Goal: Information Seeking & Learning: Check status

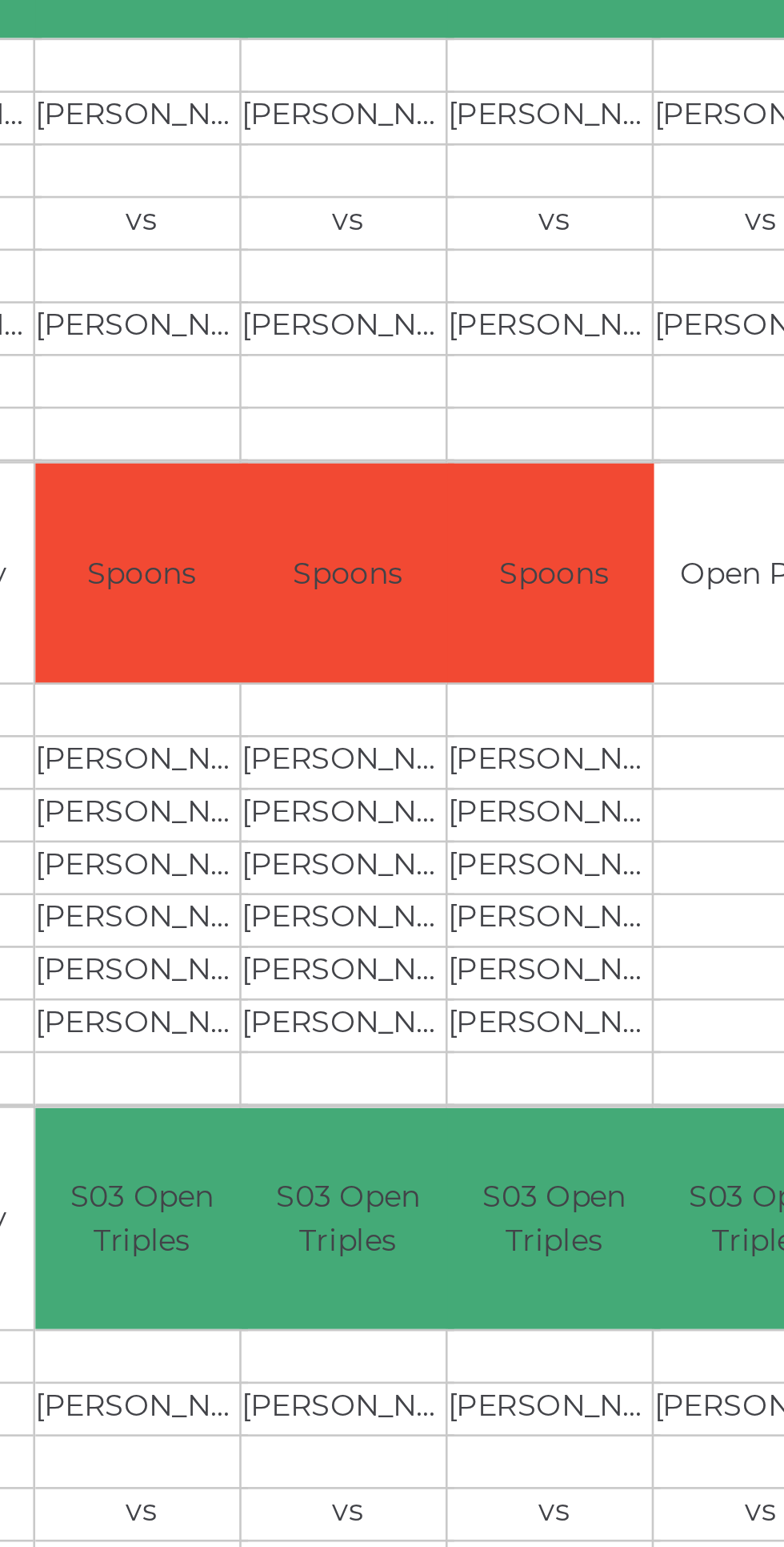
scroll to position [0, 58]
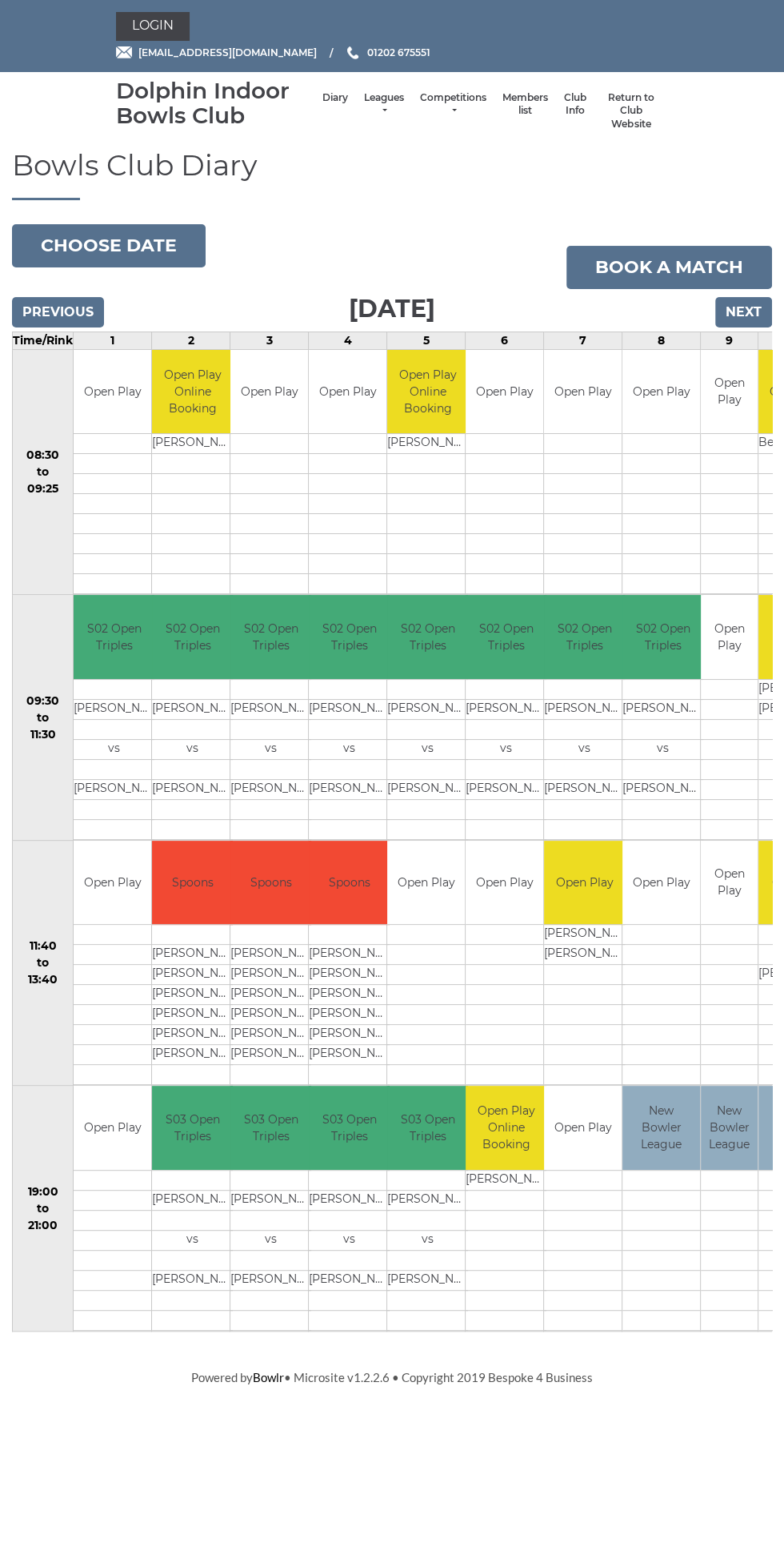
click at [418, 201] on div "Bowls Club Diary 2025-08-19 Choose date Book a match Tuesday 19th August 2025 P…" at bounding box center [392, 747] width 784 height 1195
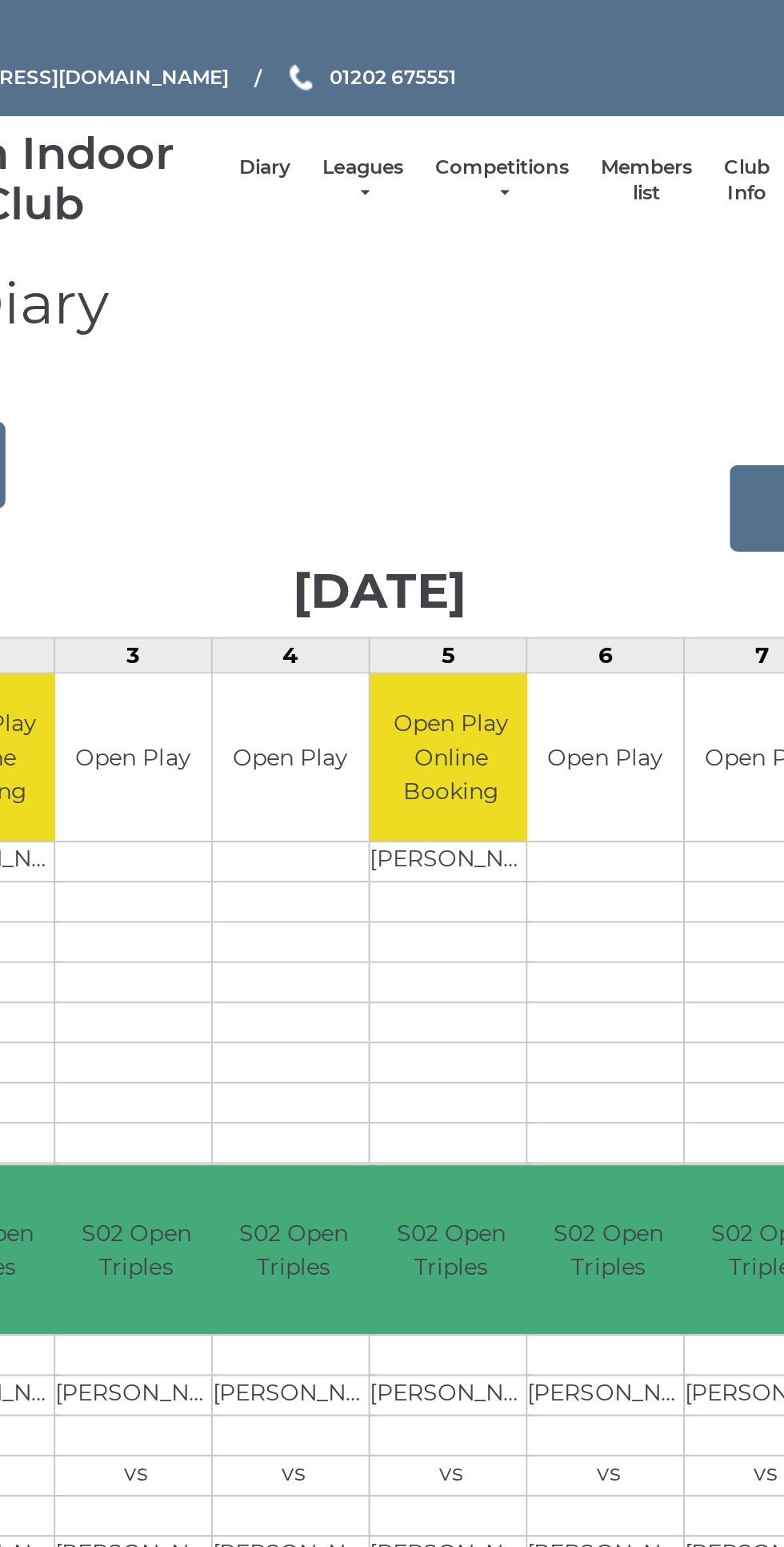
click at [390, 106] on link "Leagues" at bounding box center [383, 105] width 40 height 26
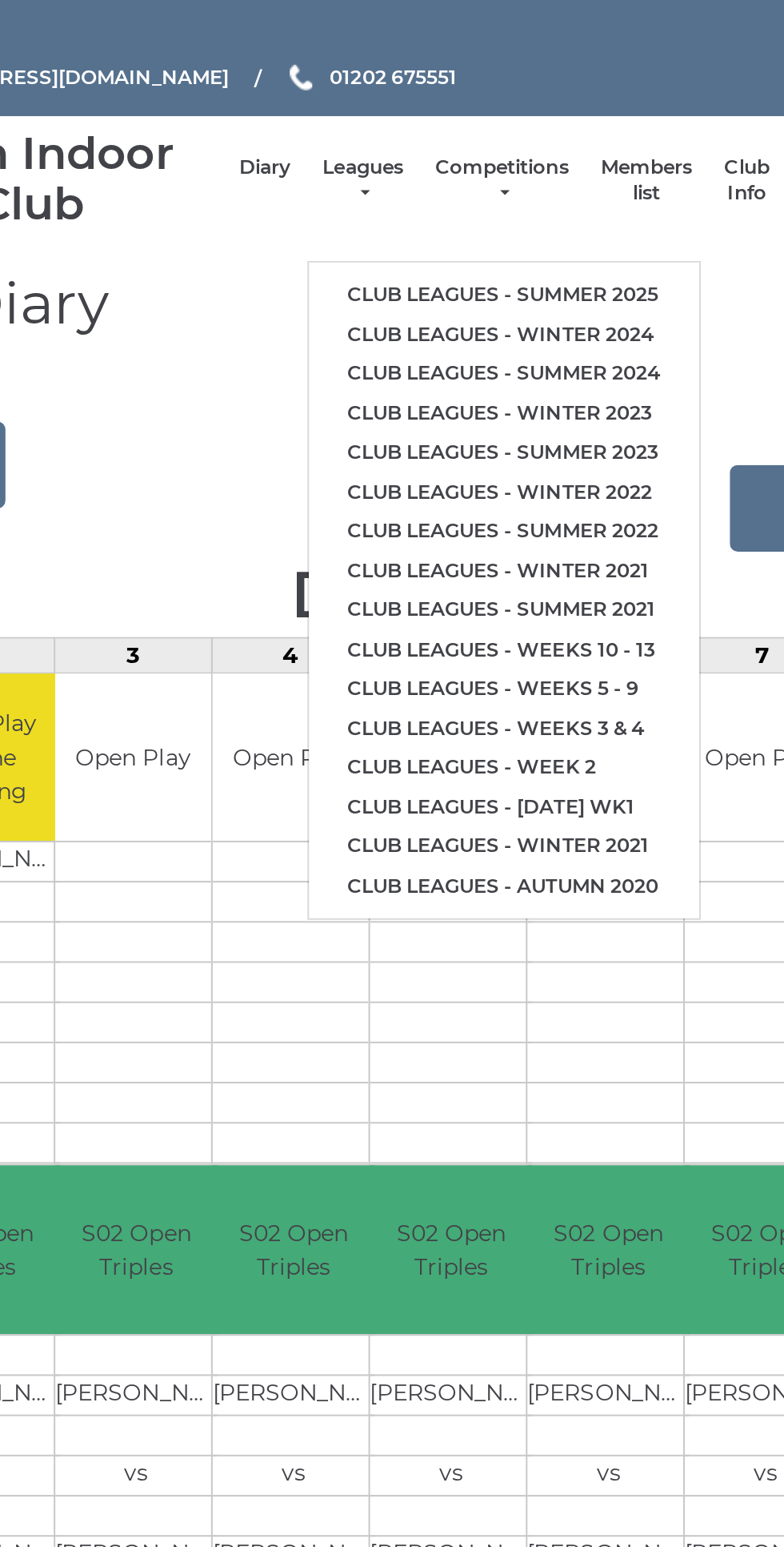
click at [526, 158] on link "Club leagues - Summer 2025" at bounding box center [454, 161] width 195 height 20
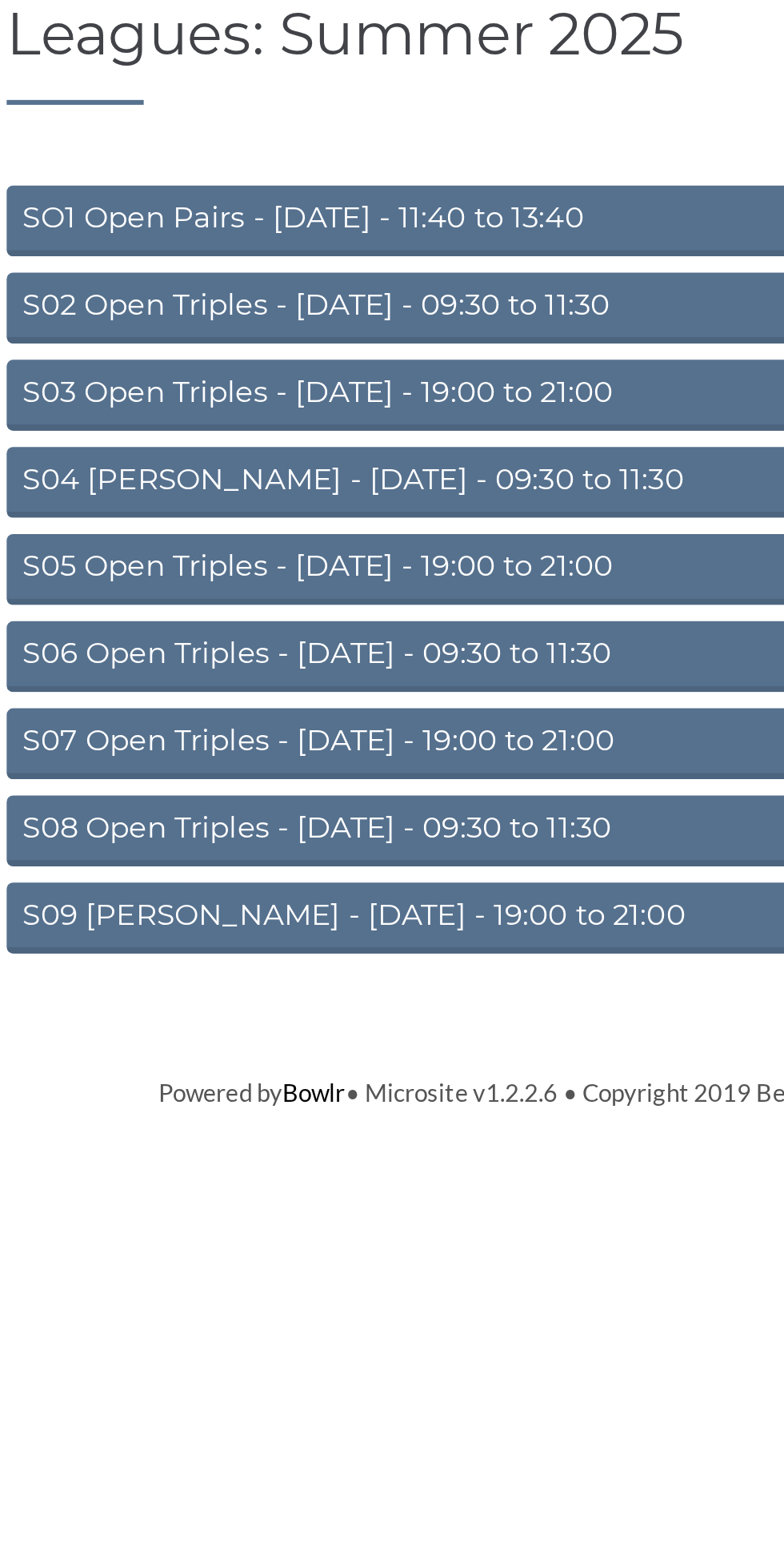
click at [433, 297] on link "S02 Open Triples - [DATE] - 09:30 to 11:30" at bounding box center [392, 301] width 553 height 35
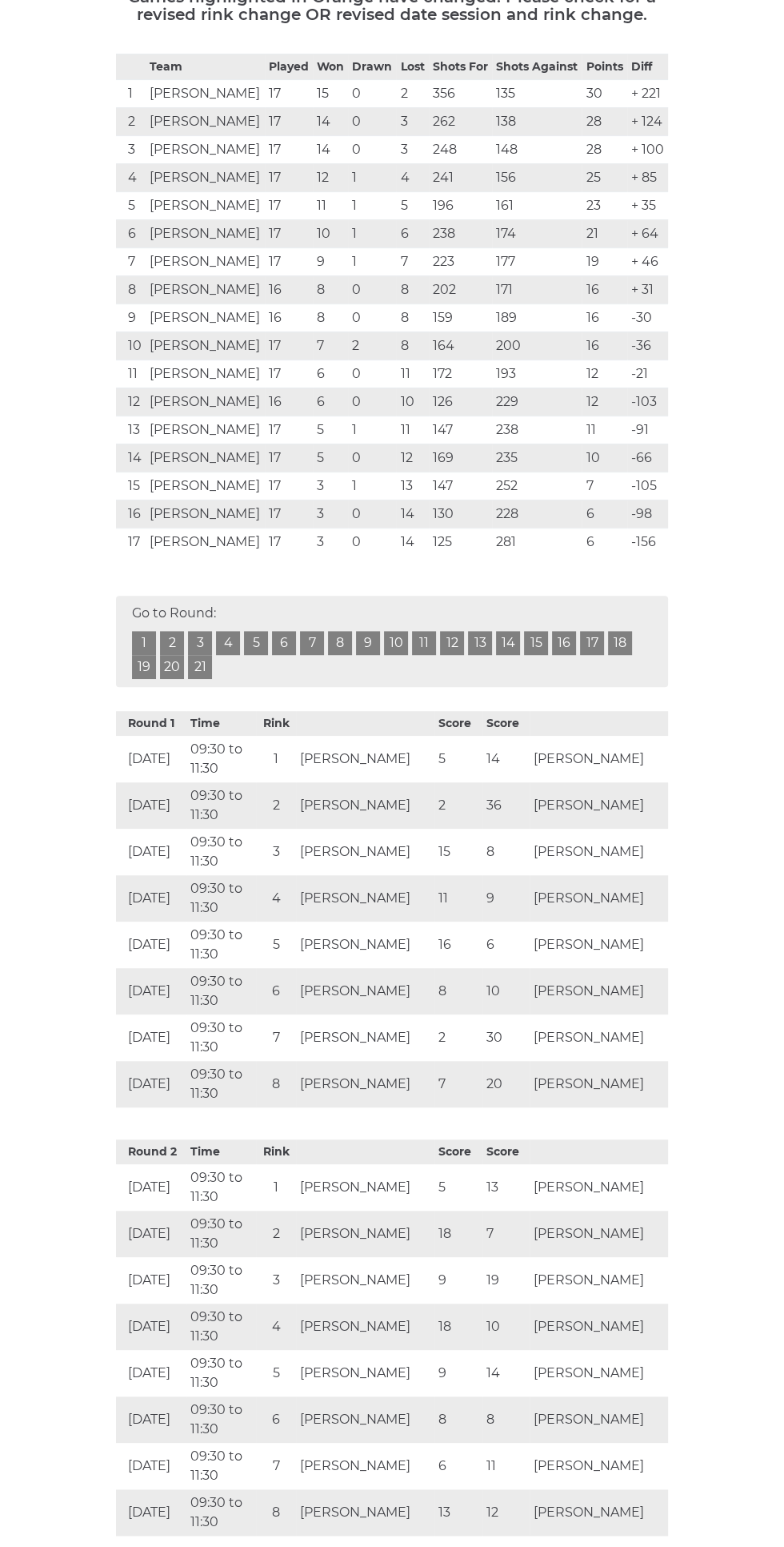
click at [594, 655] on link "17" at bounding box center [591, 643] width 24 height 24
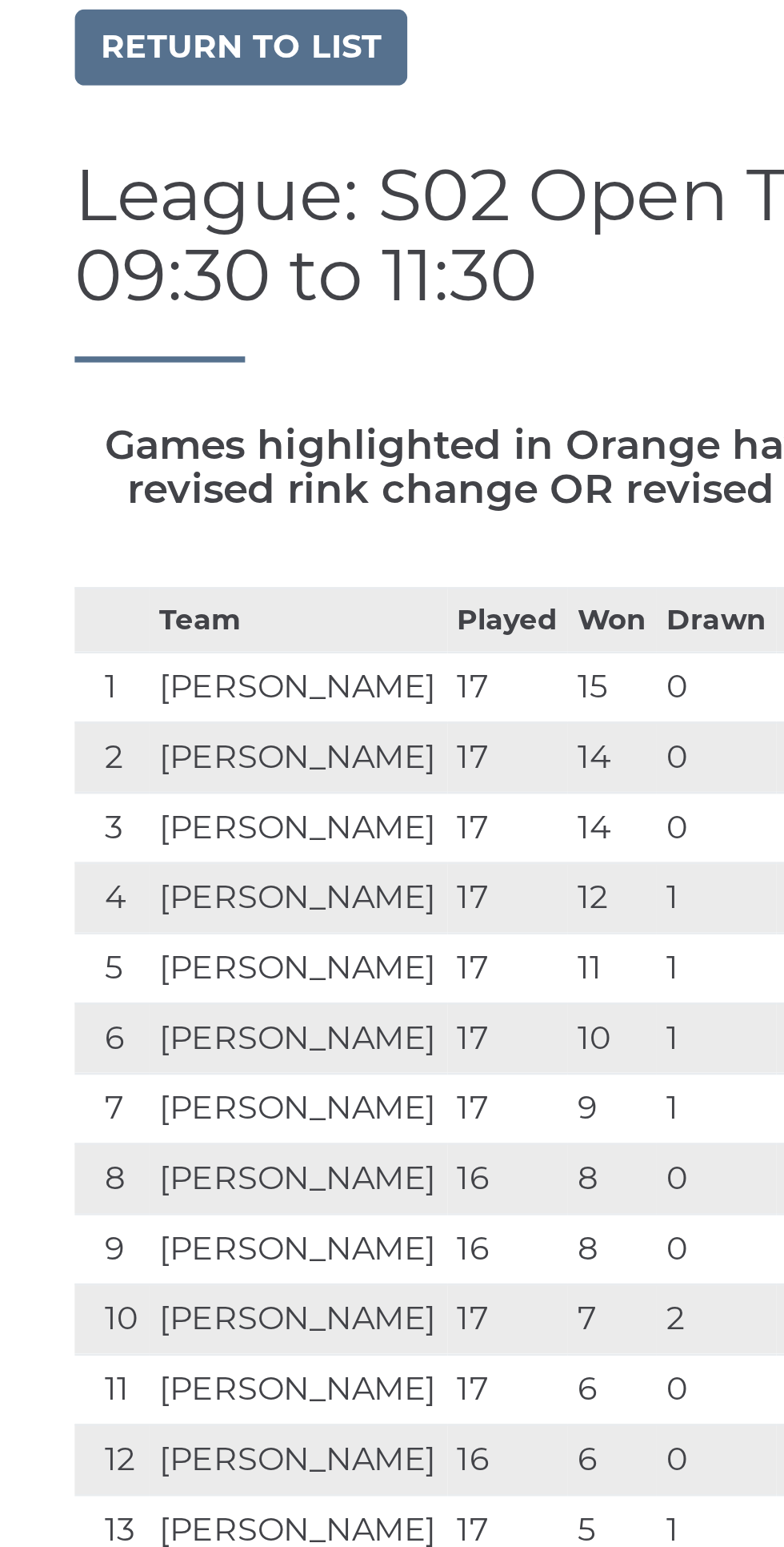
click at [348, 490] on td "14" at bounding box center [330, 476] width 35 height 28
